Goal: Task Accomplishment & Management: Manage account settings

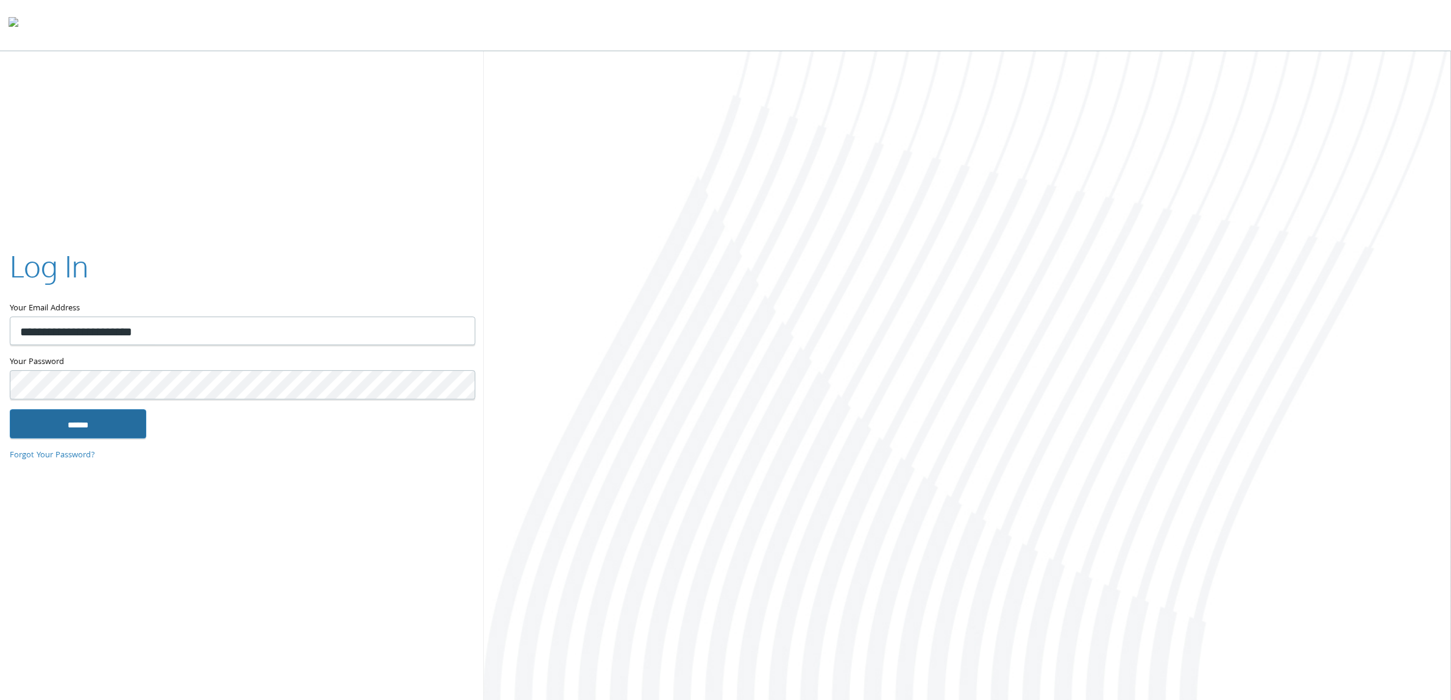
click at [90, 428] on input "******" at bounding box center [78, 423] width 137 height 29
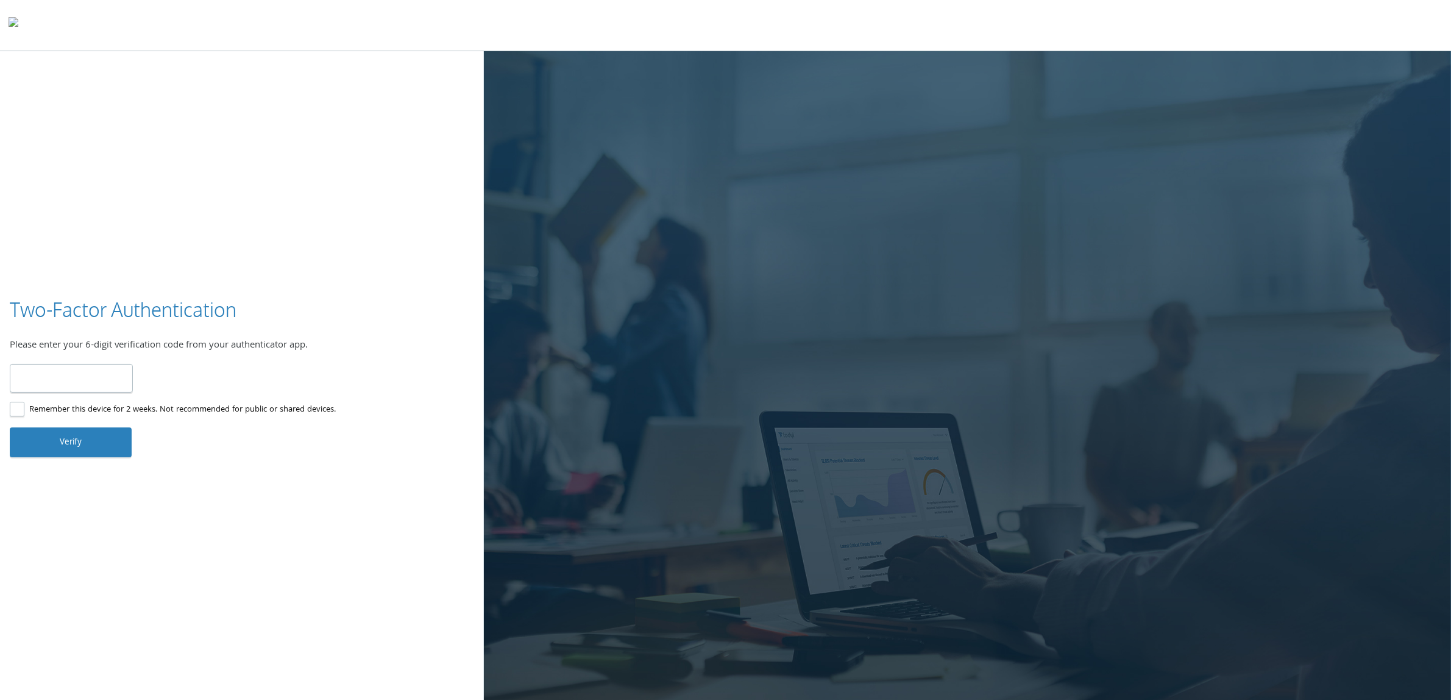
click at [113, 372] on input "number" at bounding box center [71, 378] width 123 height 29
type input "******"
